Goal: Task Accomplishment & Management: Manage account settings

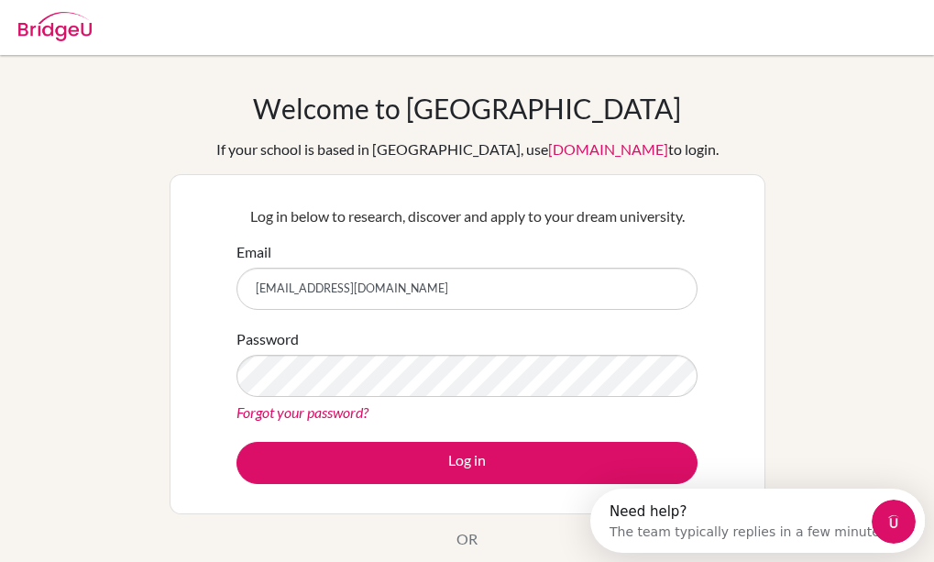
type input "[EMAIL_ADDRESS][DOMAIN_NAME]"
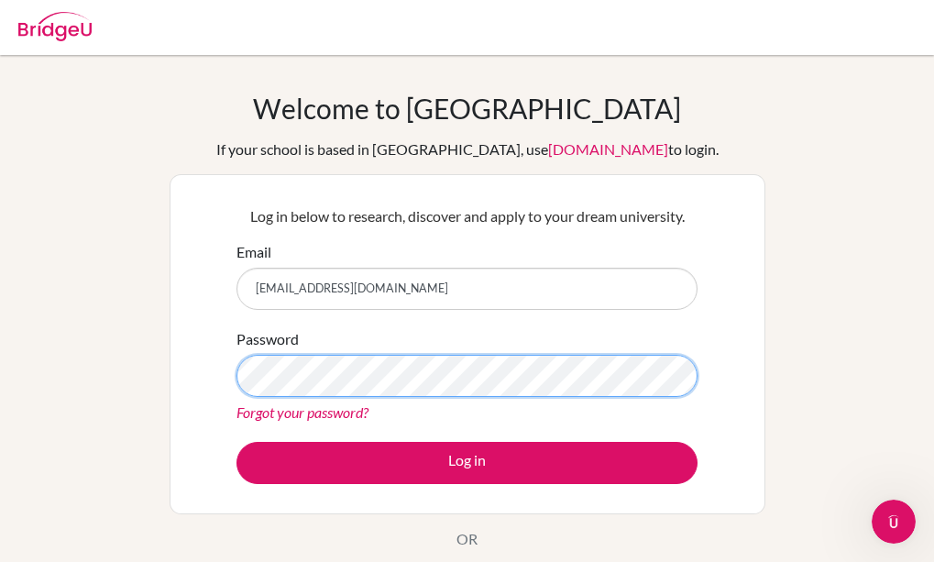
click at [237, 442] on button "Log in" at bounding box center [467, 463] width 461 height 42
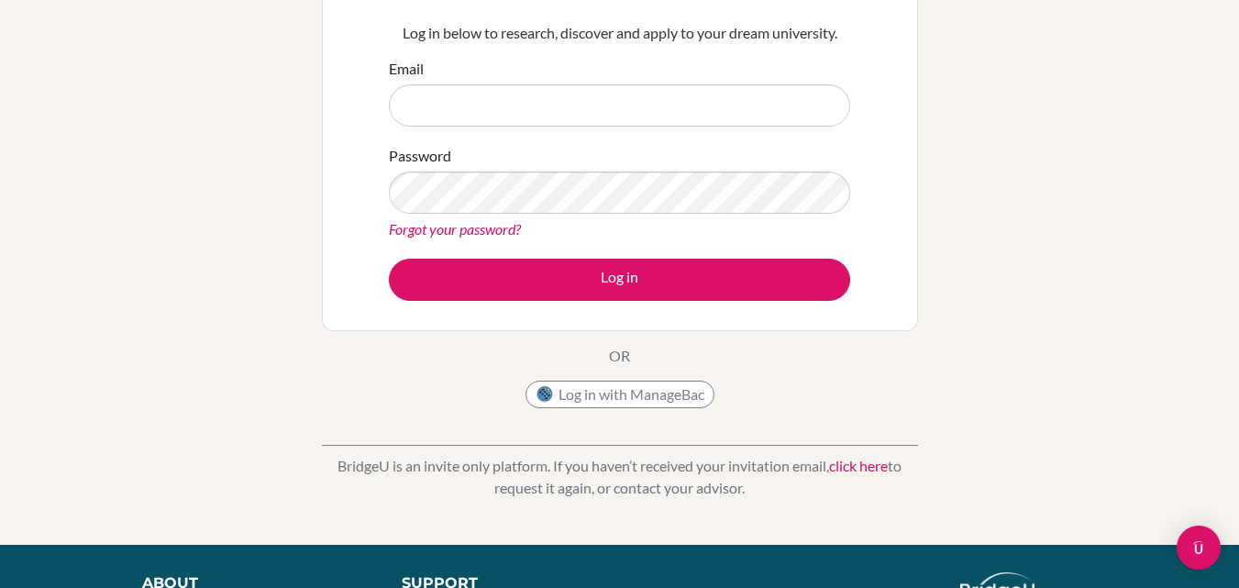
scroll to position [92, 0]
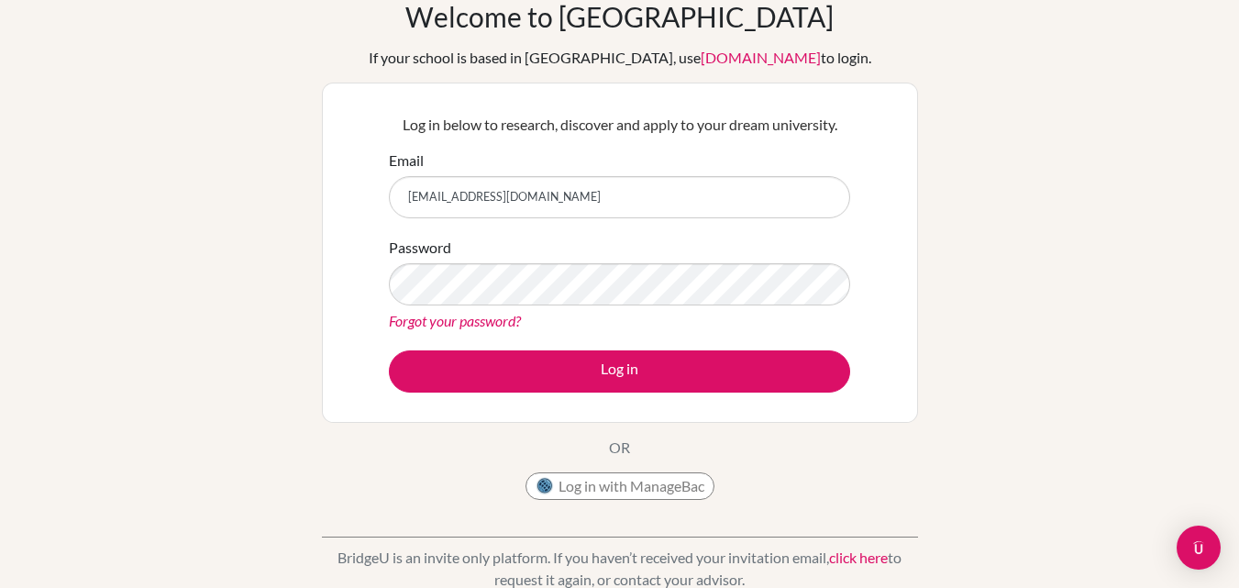
type input "[EMAIL_ADDRESS][DOMAIN_NAME]"
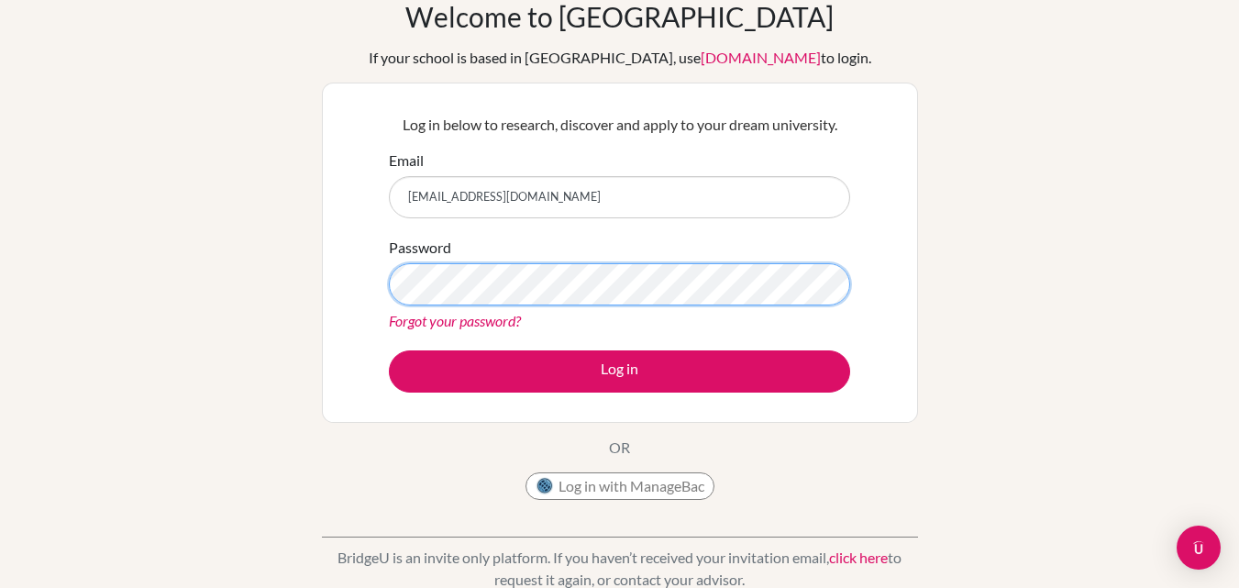
click at [389, 350] on button "Log in" at bounding box center [619, 371] width 461 height 42
